Goal: Transaction & Acquisition: Subscribe to service/newsletter

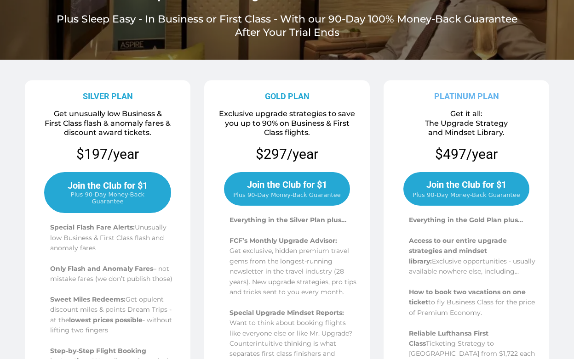
scroll to position [142, 0]
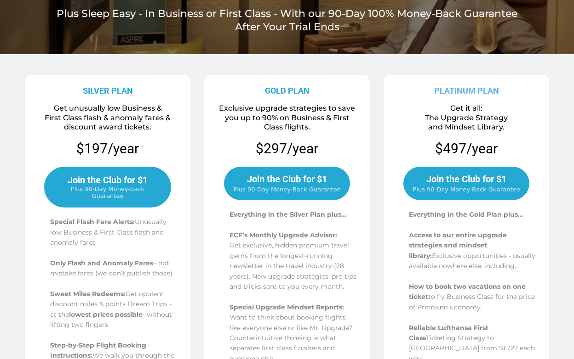
click at [464, 182] on span "Join the Club for $1" at bounding box center [466, 179] width 80 height 11
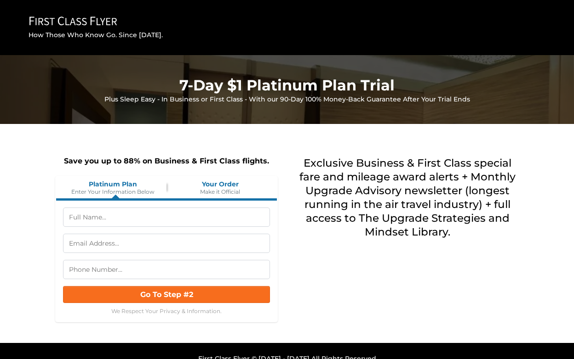
click at [205, 216] on input "text" at bounding box center [166, 217] width 207 height 19
type input "Louis J Forster"
type input "lforsterj@gmail.com"
click at [138, 270] on input "tel" at bounding box center [166, 269] width 207 height 19
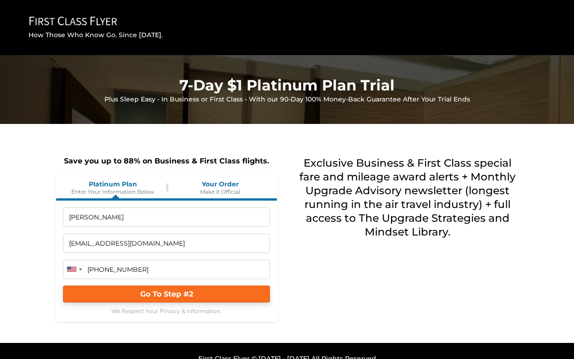
type input "(917) 376-5322"
click at [142, 296] on span "Go To Step #2" at bounding box center [166, 294] width 53 height 9
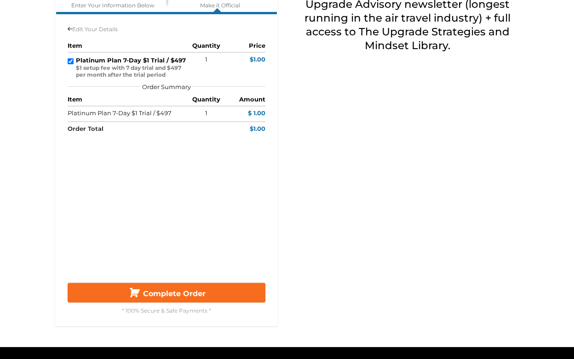
scroll to position [188, 0]
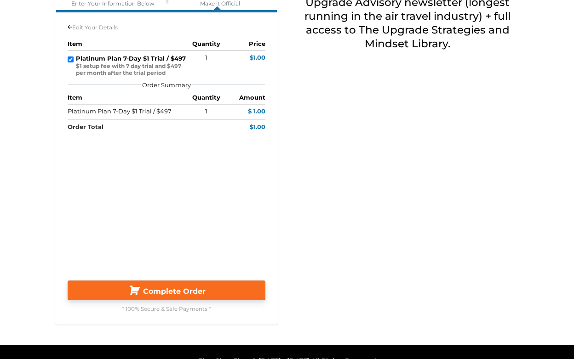
click at [223, 297] on button "Complete Order" at bounding box center [167, 291] width 198 height 20
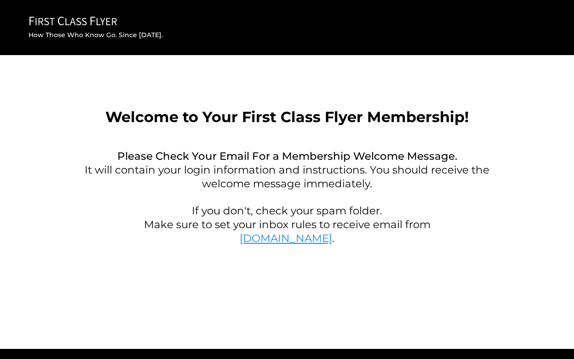
click at [295, 239] on link "FirstClassFlyer.com" at bounding box center [285, 238] width 92 height 13
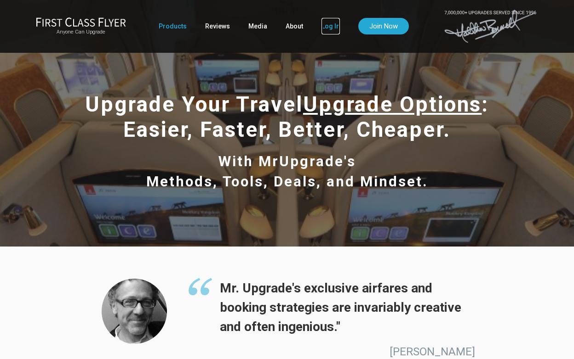
click at [321, 24] on link "Log In" at bounding box center [330, 26] width 18 height 17
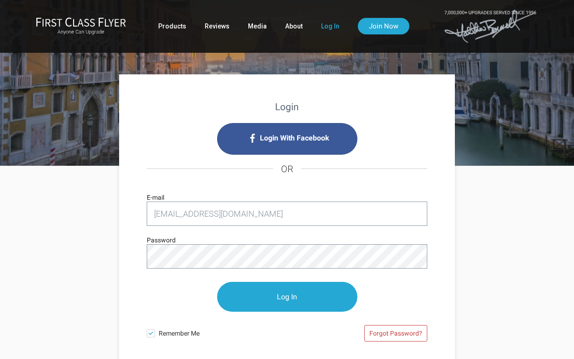
type input "[EMAIL_ADDRESS][DOMAIN_NAME]"
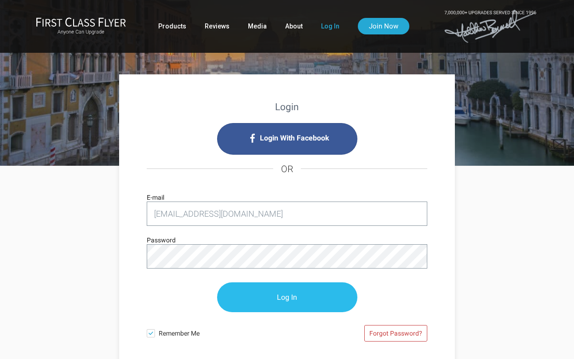
click at [296, 290] on input "Log In" at bounding box center [287, 298] width 140 height 30
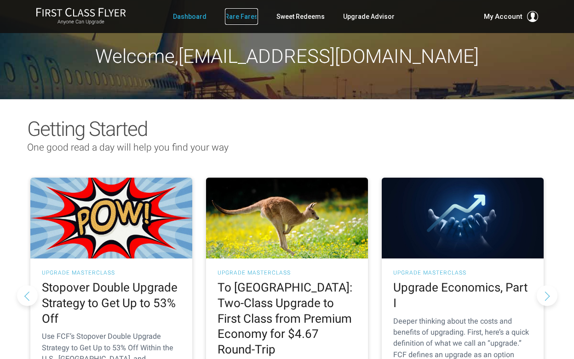
click at [244, 17] on link "Rare Fares" at bounding box center [241, 16] width 33 height 17
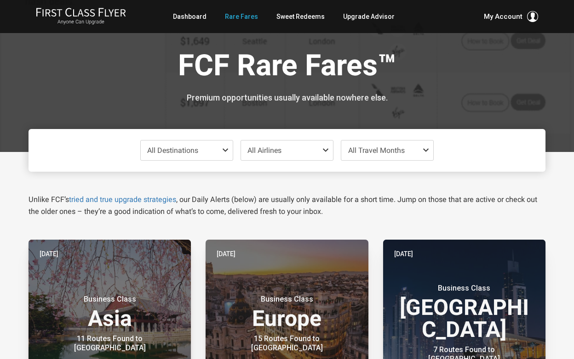
click at [211, 151] on span "All Destinations" at bounding box center [187, 151] width 92 height 20
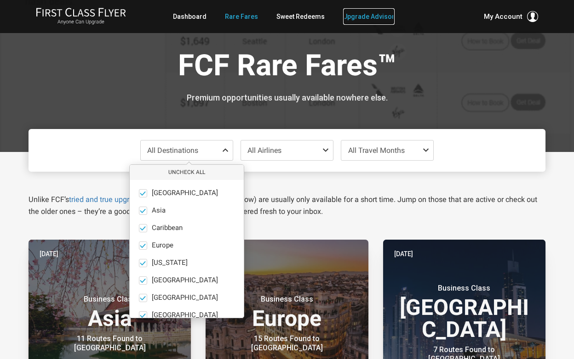
click at [359, 16] on link "Upgrade Advisor" at bounding box center [368, 16] width 51 height 17
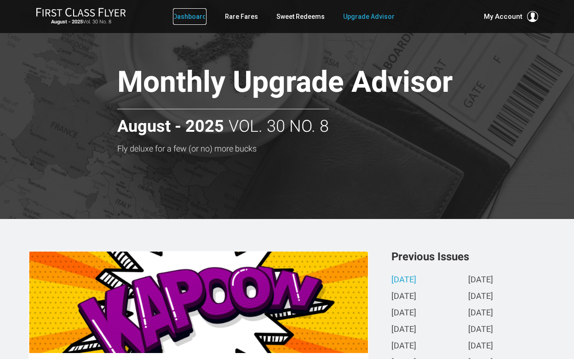
click at [193, 15] on link "Dashboard" at bounding box center [190, 16] width 34 height 17
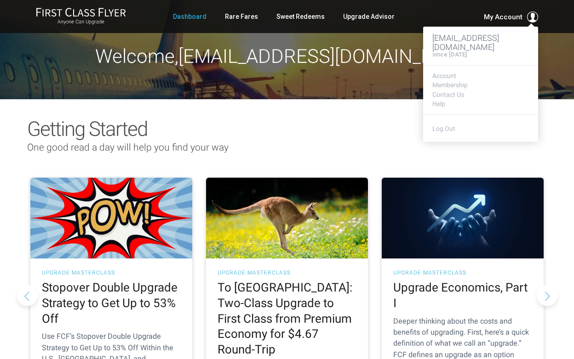
click at [494, 17] on span "My Account" at bounding box center [503, 16] width 39 height 11
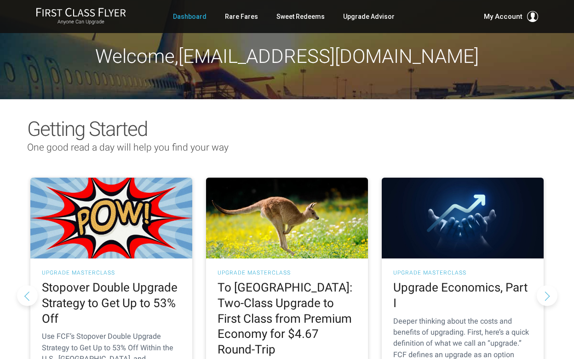
click at [299, 113] on div "Getting Started" at bounding box center [287, 124] width 538 height 31
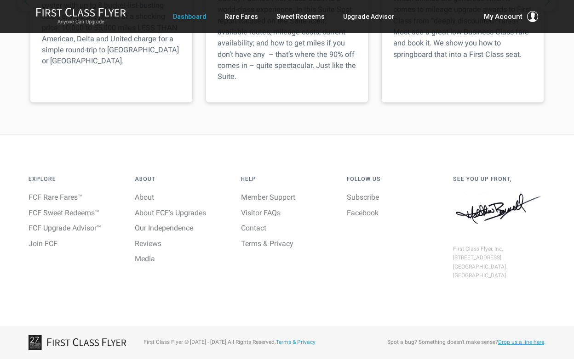
scroll to position [1488, 0]
click at [51, 199] on link "FCF Rare Fares™" at bounding box center [55, 197] width 54 height 9
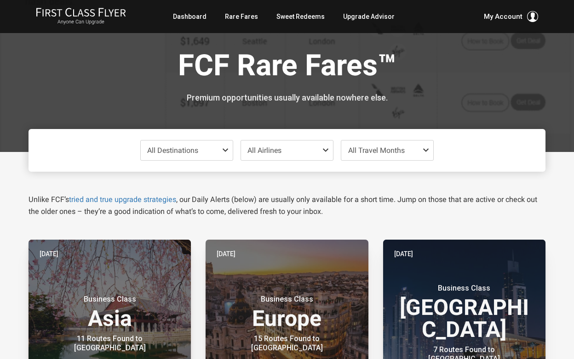
click at [209, 151] on span "All Destinations" at bounding box center [187, 151] width 92 height 20
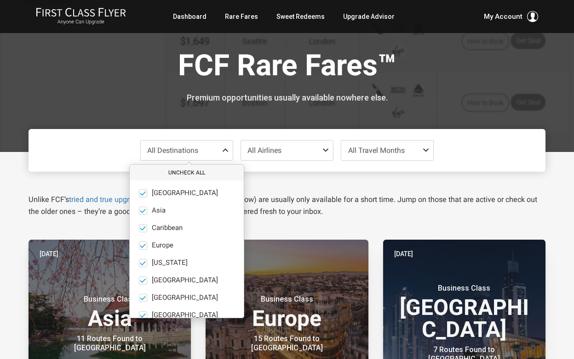
click at [191, 171] on button "Uncheck All" at bounding box center [187, 172] width 114 height 15
click at [145, 209] on span at bounding box center [143, 211] width 8 height 8
click at [0, 0] on input "Asia only" at bounding box center [0, 0] width 0 height 0
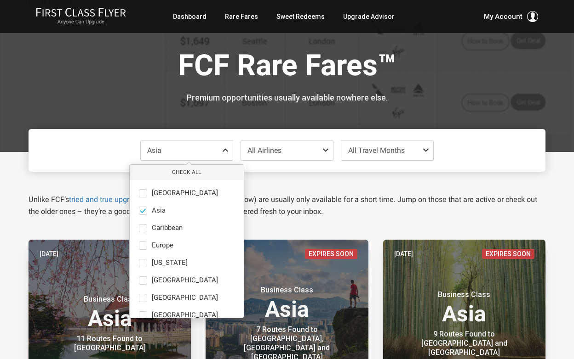
click at [298, 149] on span "All Airlines" at bounding box center [287, 151] width 92 height 20
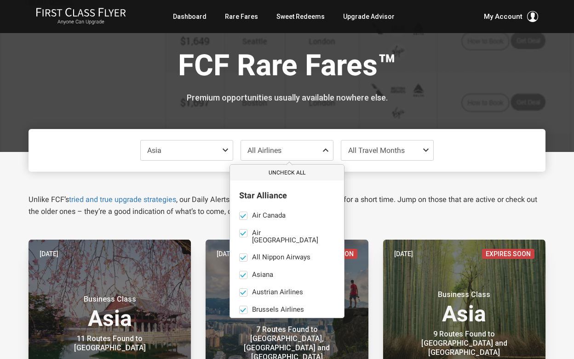
click at [295, 171] on button "Uncheck All" at bounding box center [287, 172] width 114 height 15
click at [245, 254] on span at bounding box center [243, 258] width 8 height 8
click at [0, 0] on input "All Nippon Airways only" at bounding box center [0, 0] width 0 height 0
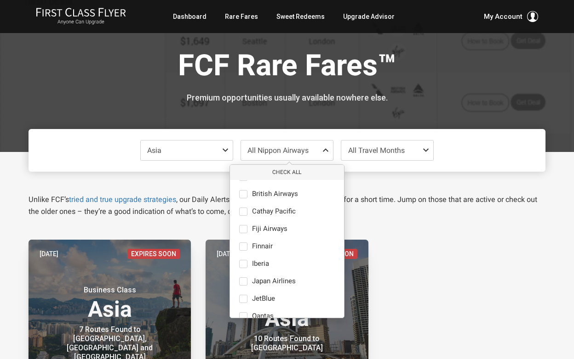
scroll to position [408, 0]
click at [245, 276] on span at bounding box center [243, 280] width 8 height 8
click at [0, 0] on input "Japan Airlines only" at bounding box center [0, 0] width 0 height 0
click at [390, 152] on span "All Travel Months" at bounding box center [376, 150] width 57 height 9
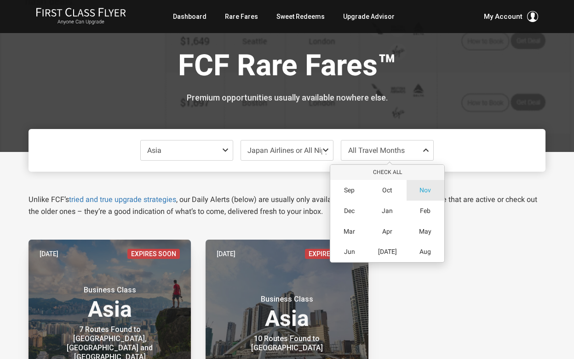
click at [424, 188] on span "Nov" at bounding box center [424, 191] width 11 height 8
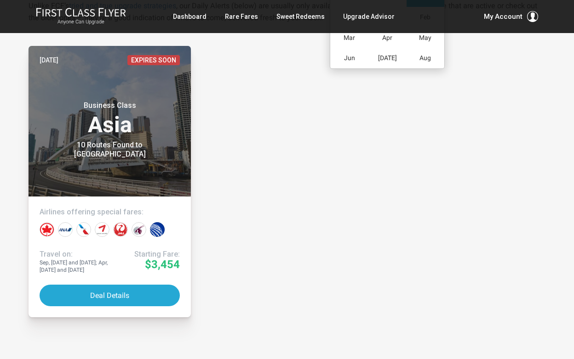
scroll to position [196, 0]
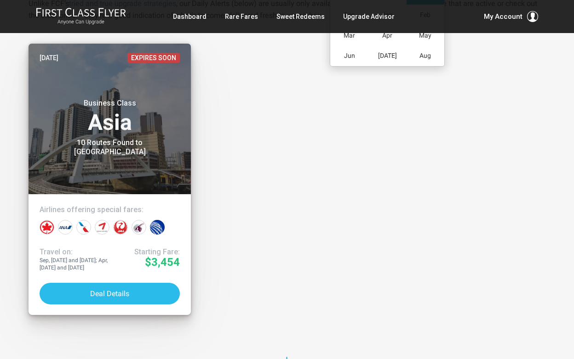
click at [90, 293] on button "Deal Details" at bounding box center [110, 294] width 140 height 22
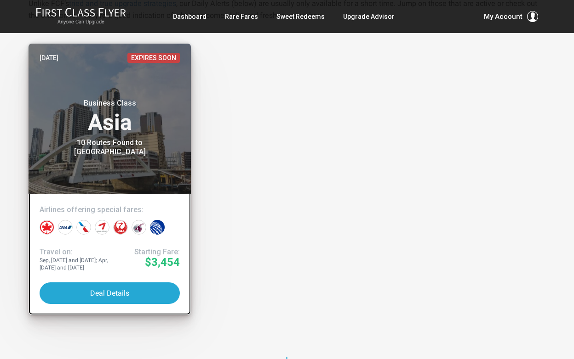
click at [65, 226] on div at bounding box center [65, 227] width 15 height 15
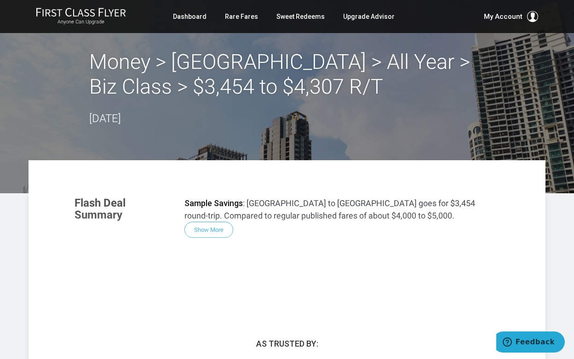
click at [211, 229] on div "Flash Deal Summary Sample Savings : Seattle to Manila goes for $3,454 round-tri…" at bounding box center [286, 245] width 443 height 115
click at [207, 229] on div "Flash Deal Summary Sample Savings : Seattle to Manila goes for $3,454 round-tri…" at bounding box center [286, 245] width 443 height 115
click at [213, 233] on div "Flash Deal Summary Sample Savings : Seattle to Manila goes for $3,454 round-tri…" at bounding box center [286, 245] width 443 height 115
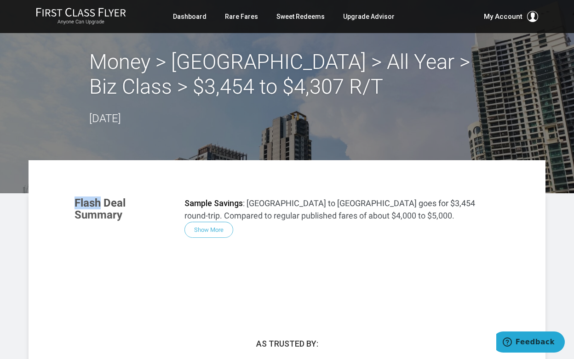
click at [213, 233] on div "Flash Deal Summary Sample Savings : Seattle to Manila goes for $3,454 round-tri…" at bounding box center [286, 245] width 443 height 115
click at [224, 200] on strong "Sample Savings" at bounding box center [213, 204] width 58 height 10
click at [204, 230] on div "Flash Deal Summary Sample Savings : Seattle to Manila goes for $3,454 round-tri…" at bounding box center [286, 245] width 443 height 115
click at [193, 18] on link "Dashboard" at bounding box center [190, 16] width 34 height 17
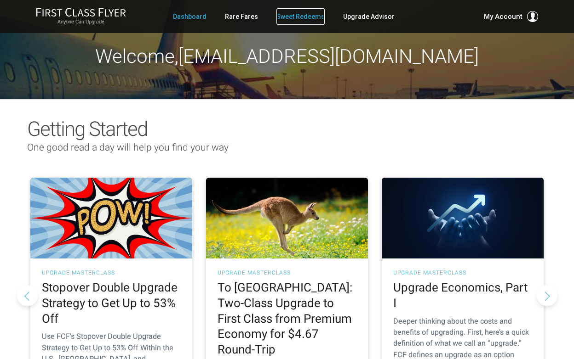
click at [305, 16] on link "Sweet Redeems" at bounding box center [300, 16] width 48 height 17
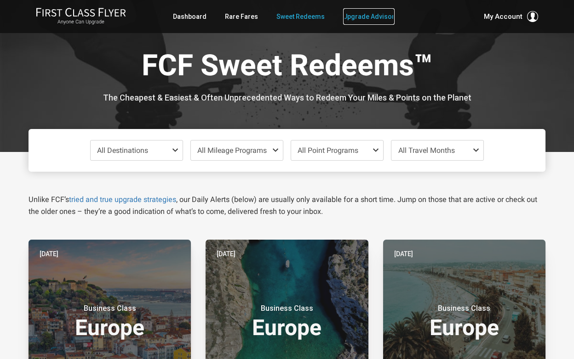
click at [360, 17] on link "Upgrade Advisor" at bounding box center [368, 16] width 51 height 17
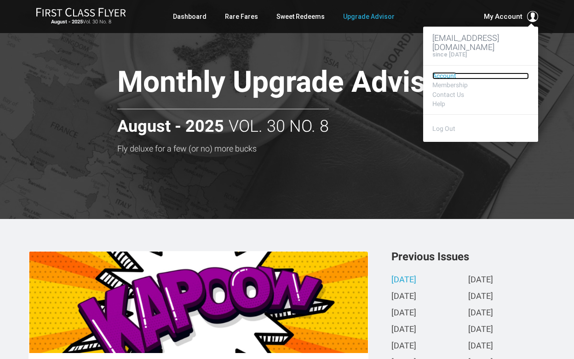
click at [444, 73] on link "Account" at bounding box center [480, 76] width 97 height 7
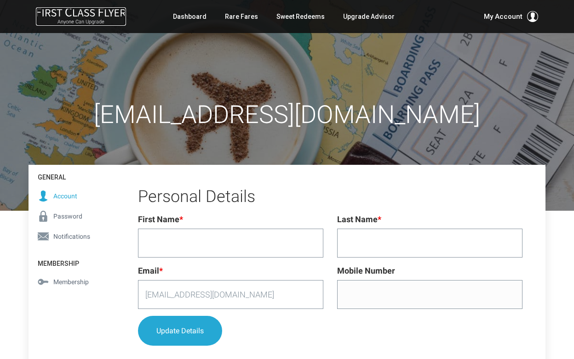
click at [81, 14] on img at bounding box center [81, 12] width 90 height 10
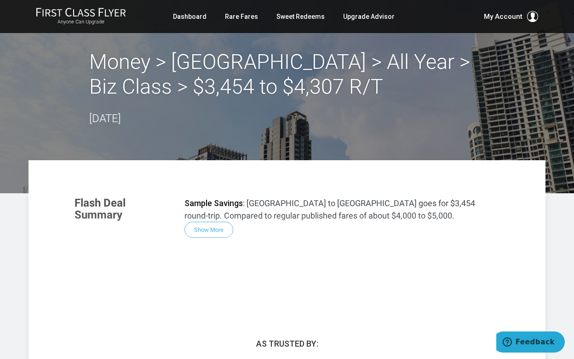
click at [205, 228] on div "Flash Deal Summary Sample Savings : Seattle to Manila goes for $3,454 round-tri…" at bounding box center [286, 245] width 443 height 115
click at [194, 17] on link "Dashboard" at bounding box center [190, 16] width 34 height 17
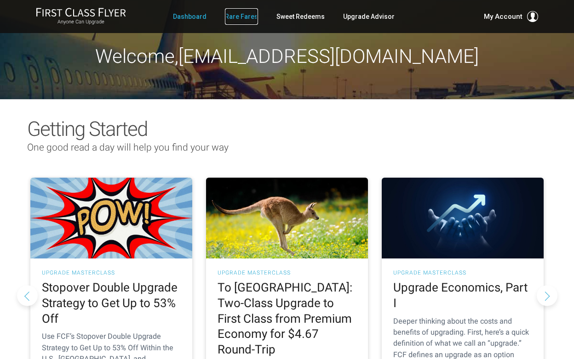
click at [241, 16] on link "Rare Fares" at bounding box center [241, 16] width 33 height 17
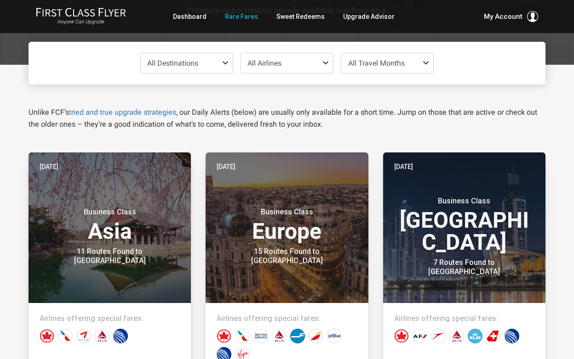
scroll to position [92, 0]
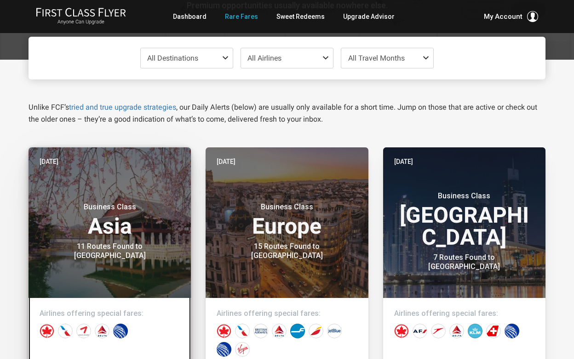
click at [112, 219] on h3 "Business Class Asia" at bounding box center [110, 220] width 140 height 35
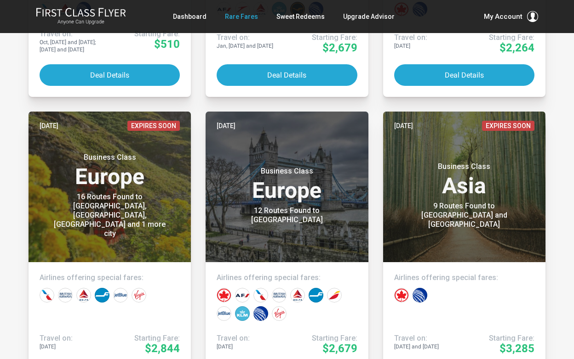
scroll to position [3391, 0]
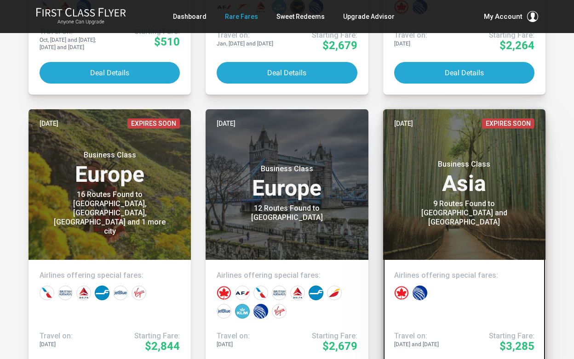
click at [435, 220] on div "9 Routes Found to Tokyo and Osaka" at bounding box center [463, 213] width 115 height 28
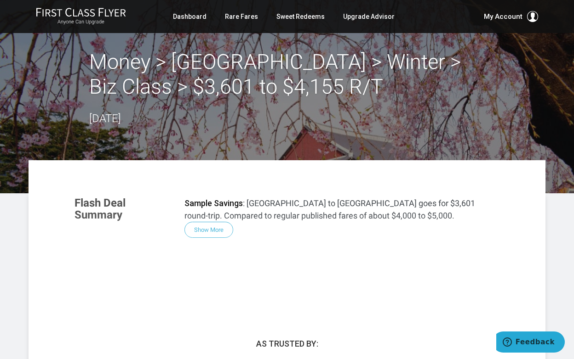
click at [213, 232] on div "Flash Deal Summary Sample Savings : [GEOGRAPHIC_DATA] to [GEOGRAPHIC_DATA] goes…" at bounding box center [286, 245] width 443 height 115
click at [201, 231] on div "Flash Deal Summary Sample Savings : [GEOGRAPHIC_DATA] to [GEOGRAPHIC_DATA] goes…" at bounding box center [286, 245] width 443 height 115
click at [196, 129] on header "Money > [GEOGRAPHIC_DATA] > Winter > Biz Class > $3,601 to $4,155 R/T [DATE]" at bounding box center [287, 97] width 574 height 194
click at [467, 312] on div "Flash Deal Summary Sample Savings : [GEOGRAPHIC_DATA] to [GEOGRAPHIC_DATA] goes…" at bounding box center [286, 327] width 516 height 266
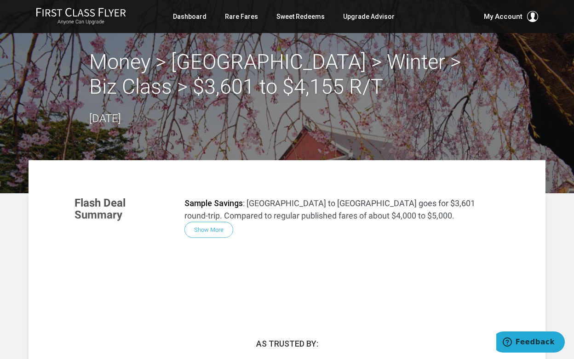
click at [571, 164] on header "Money > [GEOGRAPHIC_DATA] > Winter > Biz Class > $3,601 to $4,155 R/T [DATE]" at bounding box center [287, 97] width 574 height 194
click at [569, 228] on article "Money > Seoul > Winter > Biz Class > $3,601 to $4,155 R/T September 15, 2025 Fl…" at bounding box center [287, 229] width 574 height 459
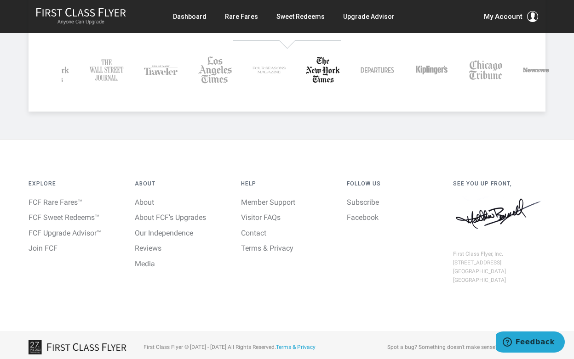
scroll to position [352, 0]
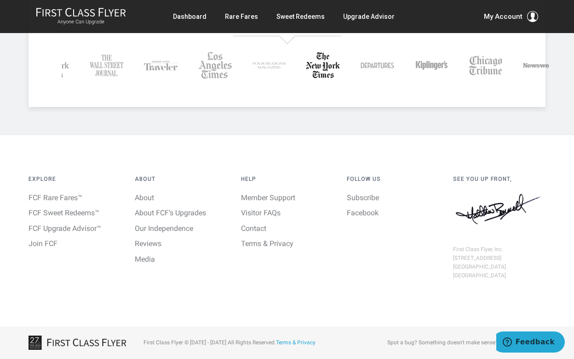
click at [434, 349] on div "Spot a bug? Something doesn't make sense? Drop us a line here ." at bounding box center [459, 348] width 172 height 18
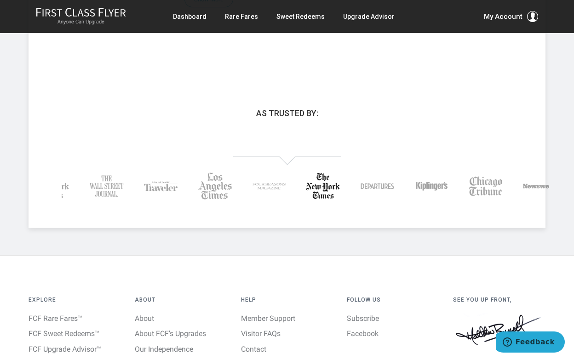
scroll to position [0, 0]
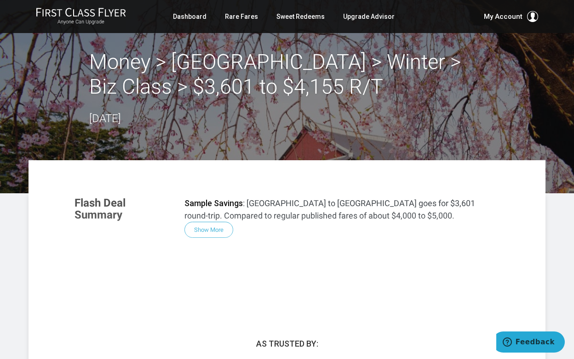
click at [203, 228] on div "Flash Deal Summary Sample Savings : Dallas to Seoul goes for $3,601 round-trip.…" at bounding box center [286, 245] width 443 height 115
click at [205, 230] on div "Flash Deal Summary Sample Savings : Dallas to Seoul goes for $3,601 round-trip.…" at bounding box center [286, 245] width 443 height 115
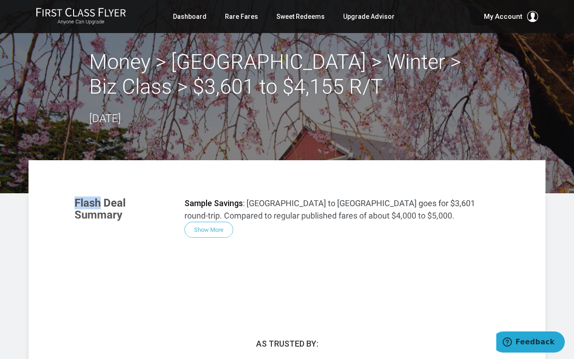
click at [95, 207] on h3 "Flash Deal Summary" at bounding box center [122, 209] width 96 height 24
click at [280, 199] on p "Sample Savings : Dallas to Seoul goes for $3,601 round-trip. Compared to regula…" at bounding box center [341, 209] width 315 height 25
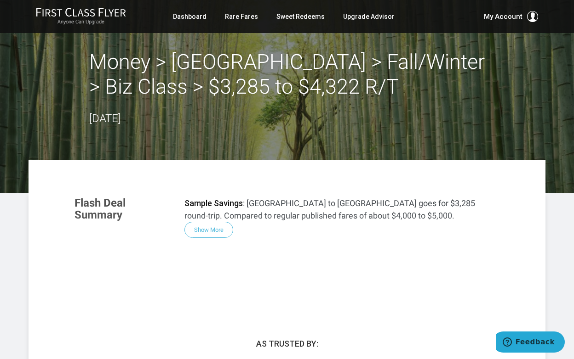
click at [205, 231] on div "Flash Deal Summary Sample Savings : [GEOGRAPHIC_DATA] to [GEOGRAPHIC_DATA] goes…" at bounding box center [286, 245] width 443 height 115
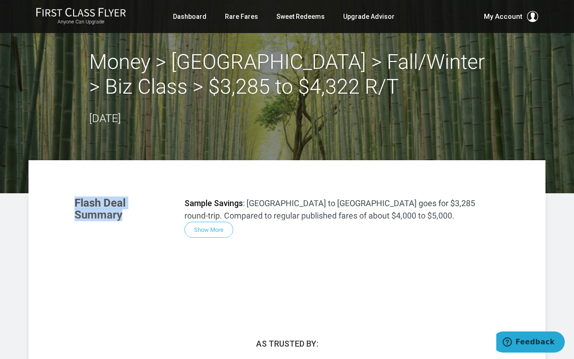
click at [205, 231] on div "Flash Deal Summary Sample Savings : [GEOGRAPHIC_DATA] to [GEOGRAPHIC_DATA] goes…" at bounding box center [286, 245] width 443 height 115
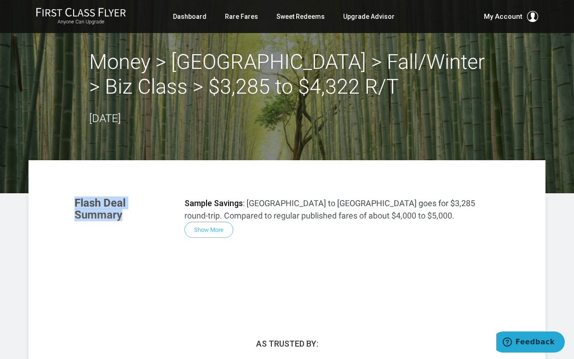
click at [205, 231] on div "Flash Deal Summary Sample Savings : [GEOGRAPHIC_DATA] to [GEOGRAPHIC_DATA] goes…" at bounding box center [286, 245] width 443 height 115
click at [203, 79] on h2 "Money > [GEOGRAPHIC_DATA] > Fall/Winter > Biz Class > $3,285 to $4,322 R/T" at bounding box center [286, 75] width 395 height 50
click at [234, 59] on h2 "Money > [GEOGRAPHIC_DATA] > Fall/Winter > Biz Class > $3,285 to $4,322 R/T" at bounding box center [286, 75] width 395 height 50
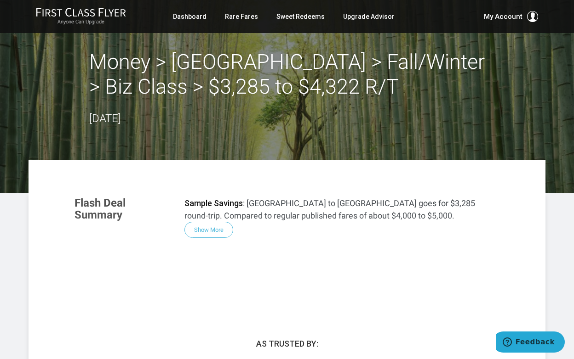
click at [294, 59] on h2 "Money > [GEOGRAPHIC_DATA] > Fall/Winter > Biz Class > $3,285 to $4,322 R/T" at bounding box center [286, 75] width 395 height 50
click at [262, 87] on h2 "Money > [GEOGRAPHIC_DATA] > Fall/Winter > Biz Class > $3,285 to $4,322 R/T" at bounding box center [286, 75] width 395 height 50
click at [248, 44] on header "Money > [GEOGRAPHIC_DATA] > Fall/Winter > Biz Class > $3,285 to $4,322 R/T [DAT…" at bounding box center [287, 97] width 574 height 194
click at [327, 114] on div "Money > [GEOGRAPHIC_DATA] > Fall/Winter > Biz Class > $3,285 to $4,322 R/T [DAT…" at bounding box center [286, 89] width 395 height 78
